Goal: Transaction & Acquisition: Book appointment/travel/reservation

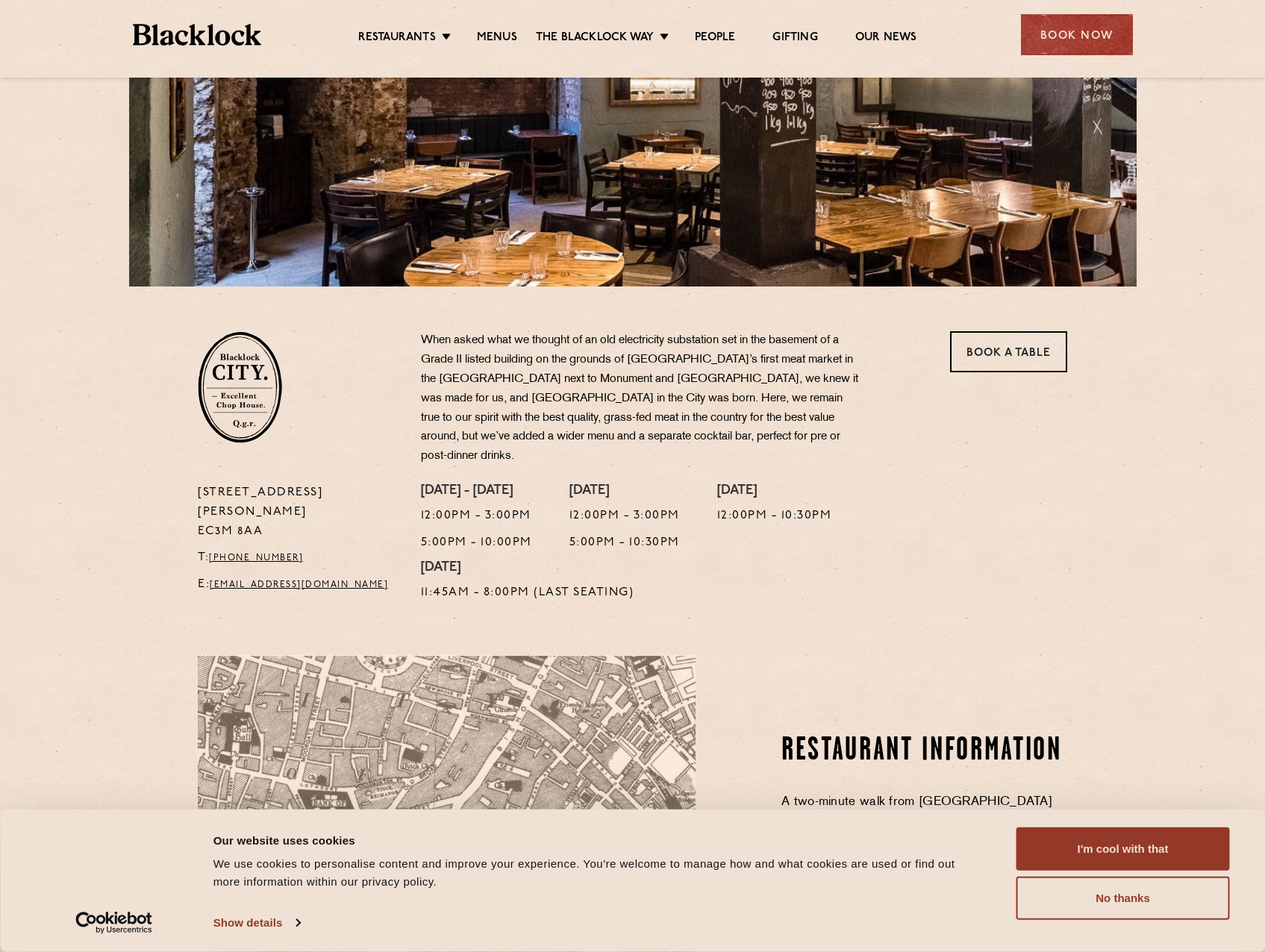
scroll to position [298, 0]
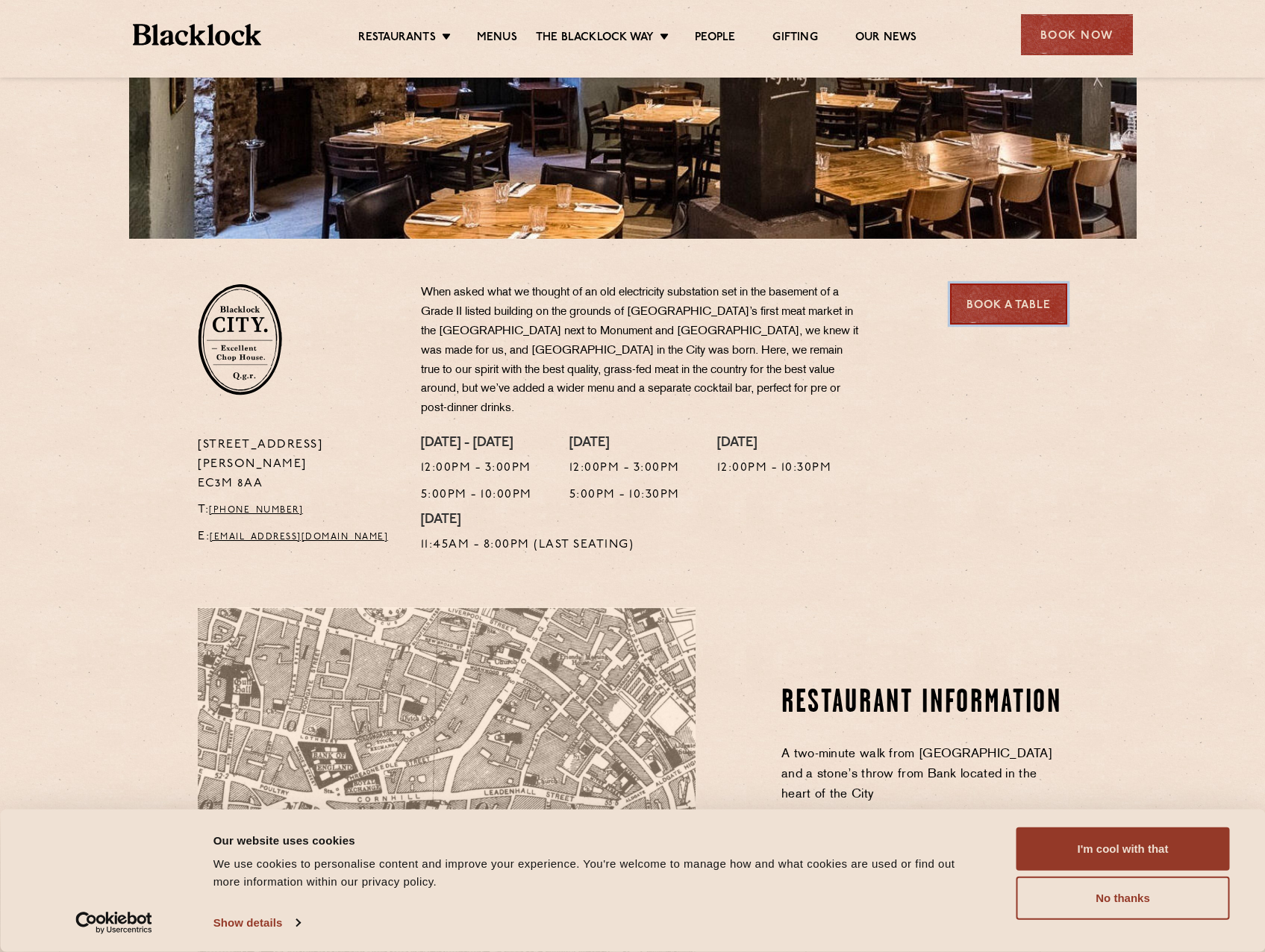
click at [1021, 316] on link "Book a Table" at bounding box center [1008, 304] width 117 height 41
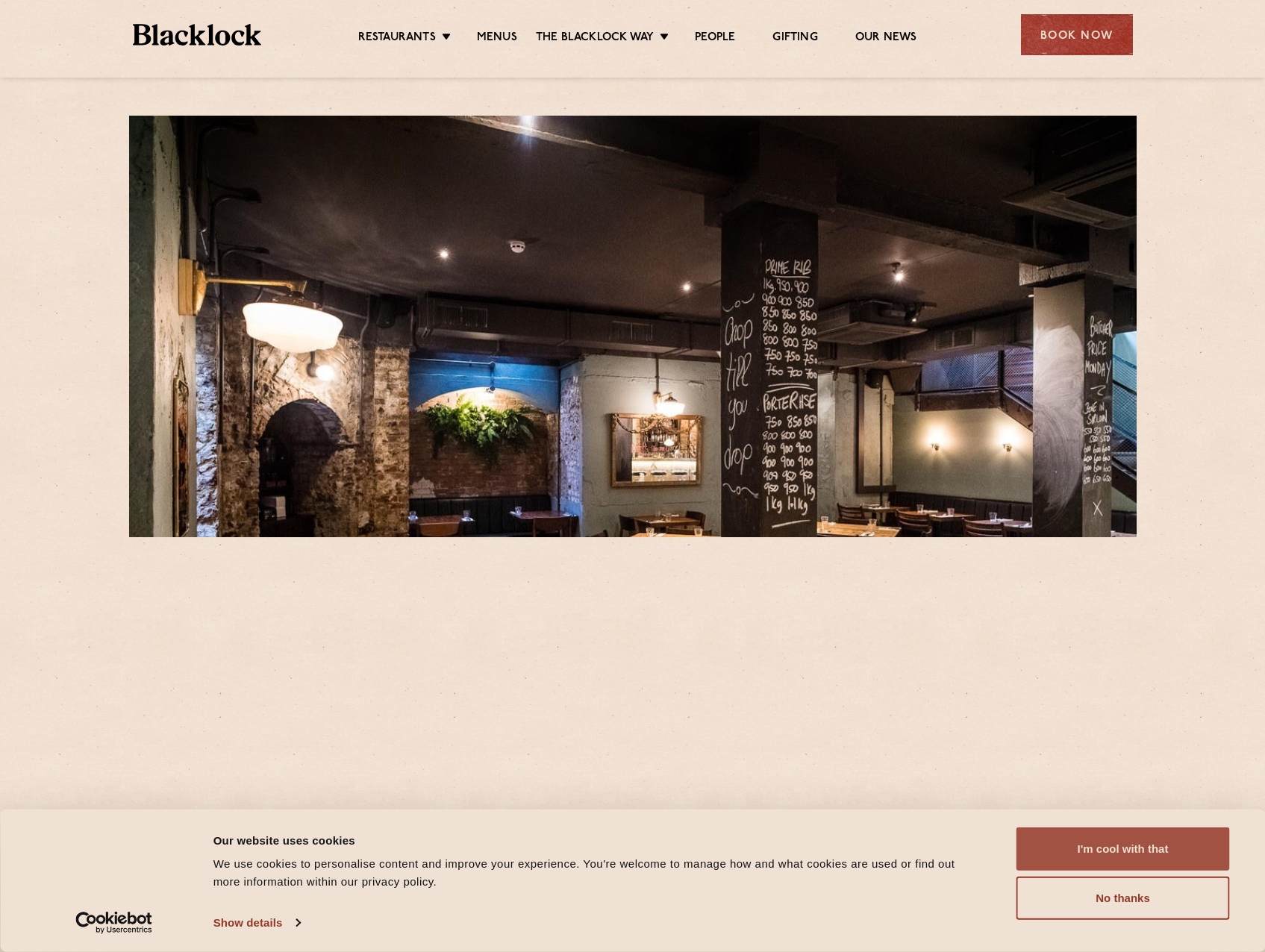
click at [1160, 841] on button "I'm cool with that" at bounding box center [1123, 849] width 214 height 43
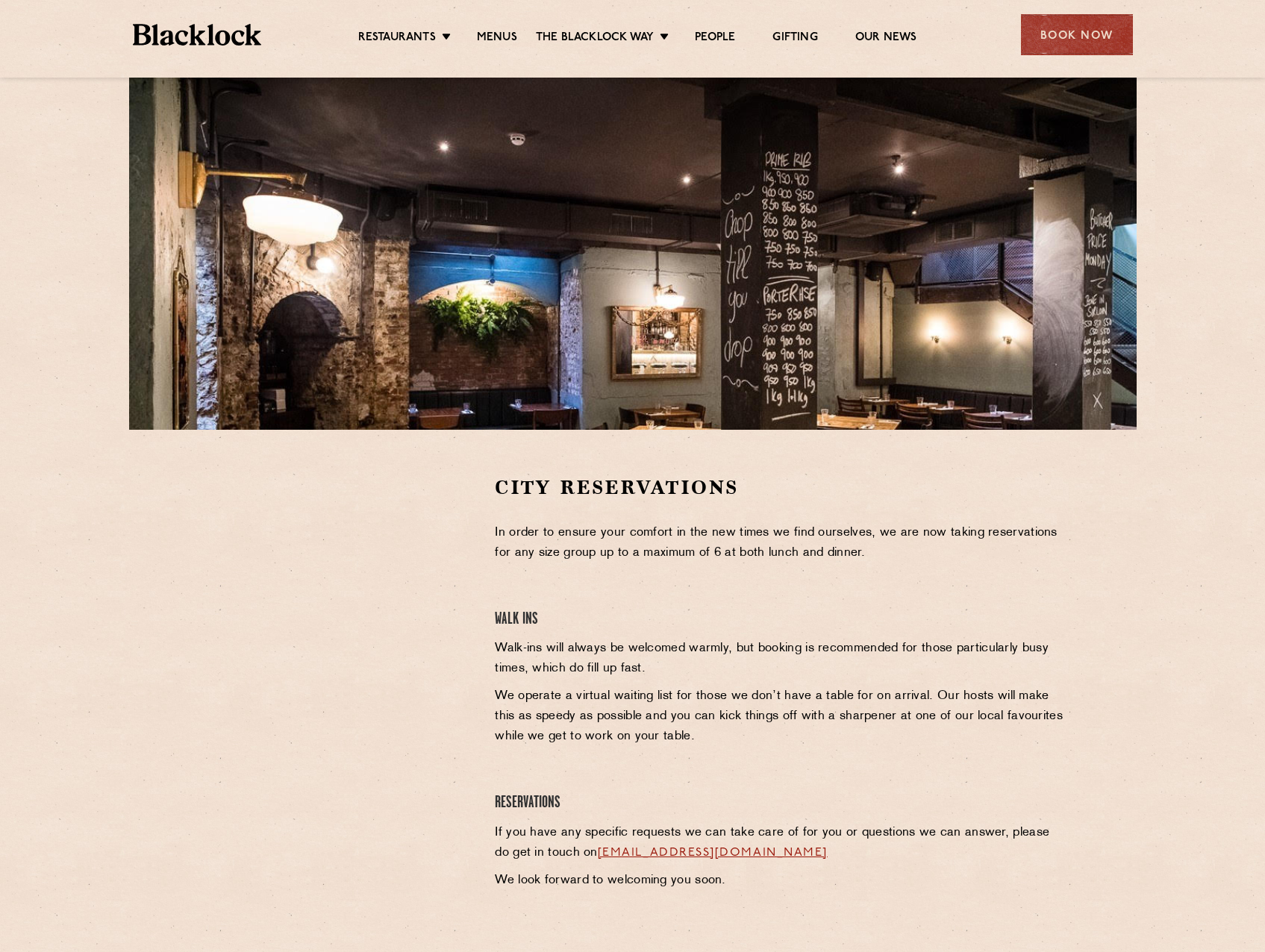
scroll to position [298, 0]
